Goal: Check status: Check status

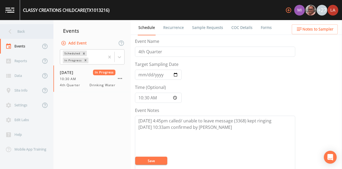
click at [17, 26] on div "Back" at bounding box center [24, 31] width 48 height 15
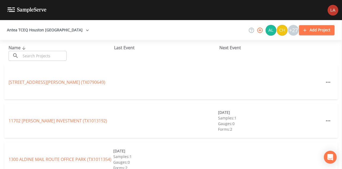
click at [29, 53] on input "text" at bounding box center [44, 56] width 46 height 10
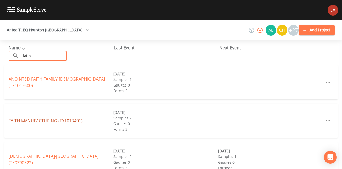
type input "faith"
click at [35, 120] on link "FAITH MANUFACTURING (TX1013401)" at bounding box center [46, 121] width 74 height 6
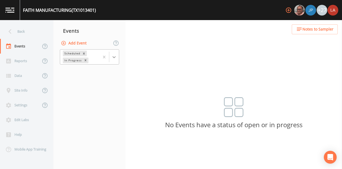
click at [115, 57] on icon at bounding box center [113, 56] width 5 height 5
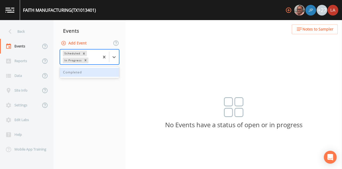
click at [83, 72] on div "Completed" at bounding box center [89, 72] width 59 height 9
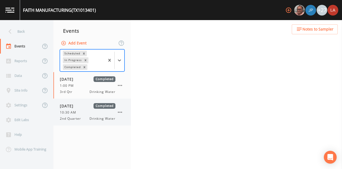
click at [73, 111] on span "10:30 AM" at bounding box center [70, 112] width 20 height 5
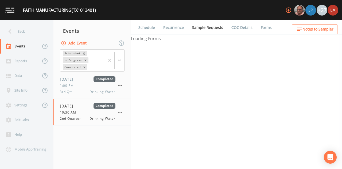
click at [149, 30] on link "Schedule" at bounding box center [147, 27] width 18 height 15
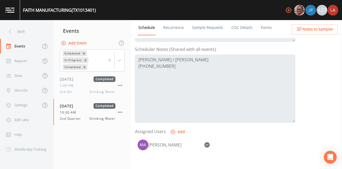
scroll to position [134, 0]
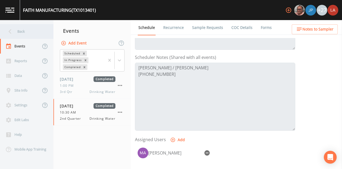
click at [21, 26] on div "Back" at bounding box center [24, 31] width 48 height 15
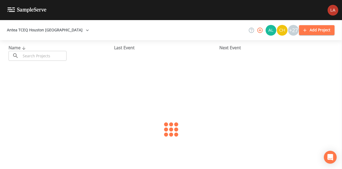
click at [56, 53] on input "text" at bounding box center [44, 56] width 46 height 10
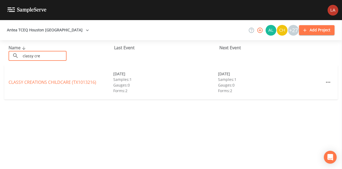
type input "classy cre"
click at [29, 84] on link "CLASSY CREATIONS CHILDCARE (TX1013216)" at bounding box center [53, 82] width 88 height 6
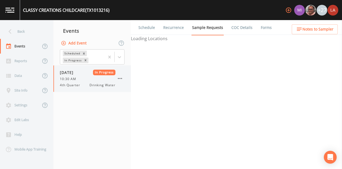
click at [87, 81] on div "[DATE] In Progress 10:30 AM 4th Quarter Drinking Water" at bounding box center [88, 78] width 56 height 18
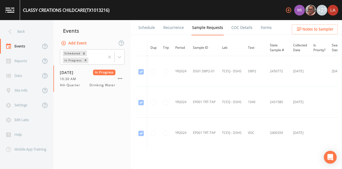
click at [145, 23] on link "Schedule" at bounding box center [147, 27] width 18 height 15
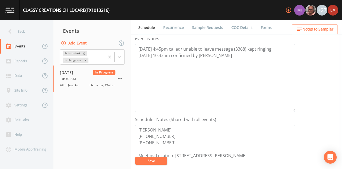
scroll to position [80, 0]
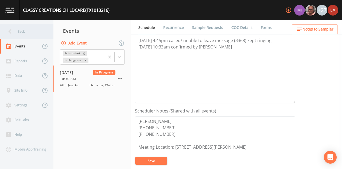
click at [20, 28] on div "Back" at bounding box center [24, 31] width 48 height 15
